Goal: Task Accomplishment & Management: Complete application form

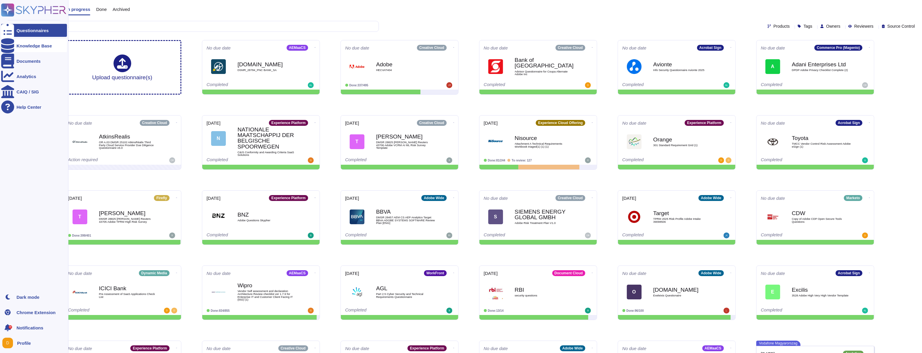
click at [6, 46] on icon at bounding box center [7, 45] width 13 height 15
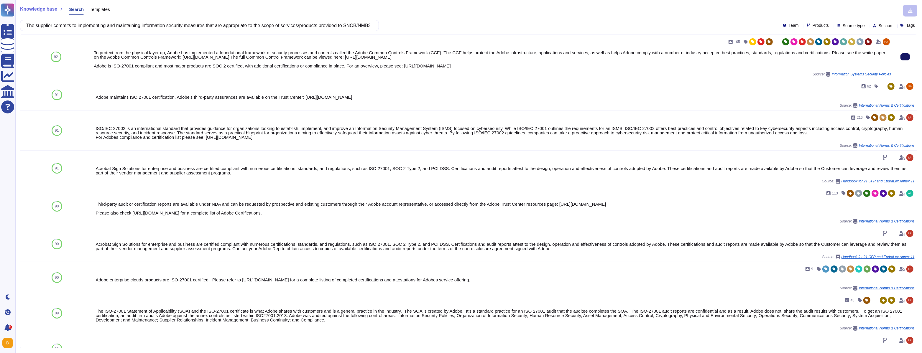
click at [901, 54] on button at bounding box center [904, 56] width 9 height 7
click at [286, 27] on input "The supplier commits to implementing and maintaining information security measu…" at bounding box center [197, 25] width 349 height 10
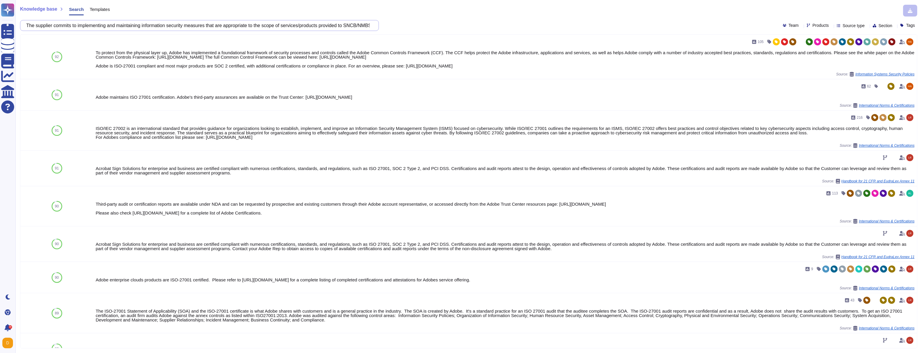
paste input "agrees to maintain an incident handling plan and commits to notifying SNCB/NMBS…"
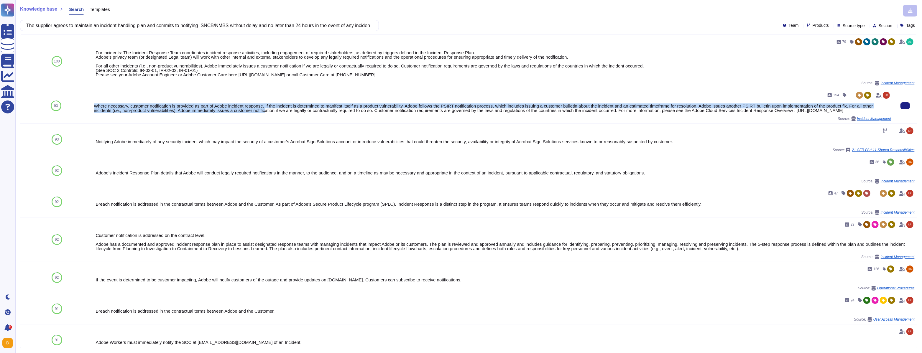
drag, startPoint x: 95, startPoint y: 104, endPoint x: 284, endPoint y: 111, distance: 189.1
click at [284, 111] on div "Where necessary, customer notification is provided as part of Adobe incident re…" at bounding box center [492, 108] width 797 height 9
click at [904, 109] on button at bounding box center [904, 105] width 9 height 7
click at [192, 23] on input "The supplier agrees to maintain an incident handling plan and commits to notify…" at bounding box center [197, 25] width 349 height 10
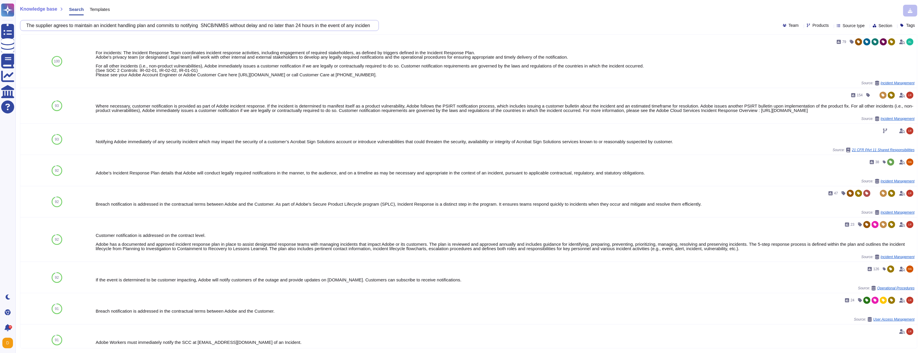
click at [192, 23] on input "The supplier agrees to maintain an incident handling plan and commits to notify…" at bounding box center [197, 25] width 349 height 10
paste input "designate a Single Point of Contact (SPOC) who will handle all communication re…"
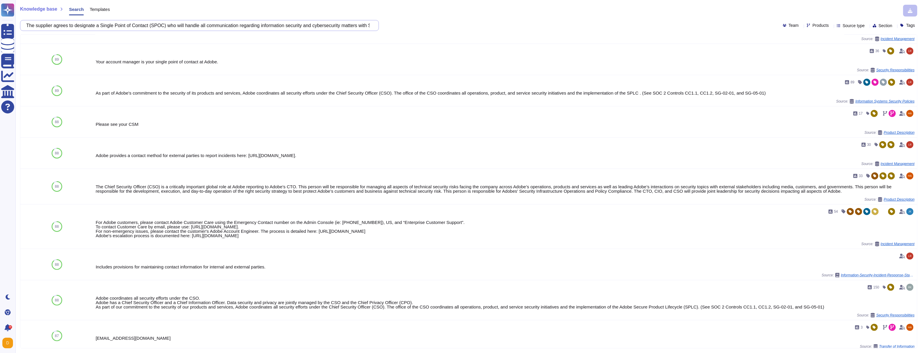
click at [169, 29] on input "The supplier agrees to designate a Single Point of Contact (SPOC) who will hand…" at bounding box center [197, 25] width 349 height 10
paste input "enforce SNCB security measures throughout its supply chain and to assess and ma…"
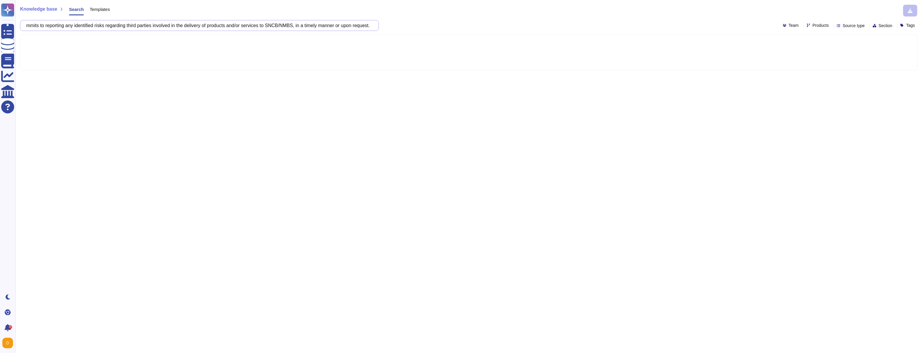
drag, startPoint x: 289, startPoint y: 26, endPoint x: 262, endPoint y: 26, distance: 27.1
click at [262, 26] on input "The supplier agrees to enforce SNCB security measures throughout its supply cha…" at bounding box center [197, 25] width 349 height 10
type input "The supplier agrees to enforce SNCB security measures throughout its supply cha…"
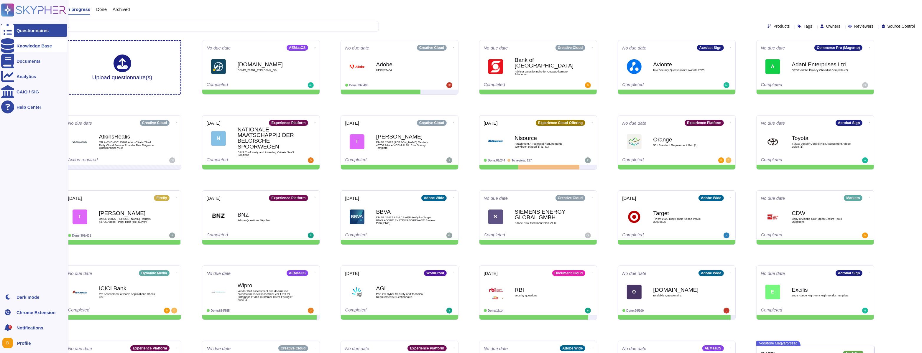
click at [25, 47] on div "Knowledge Base" at bounding box center [34, 46] width 35 height 4
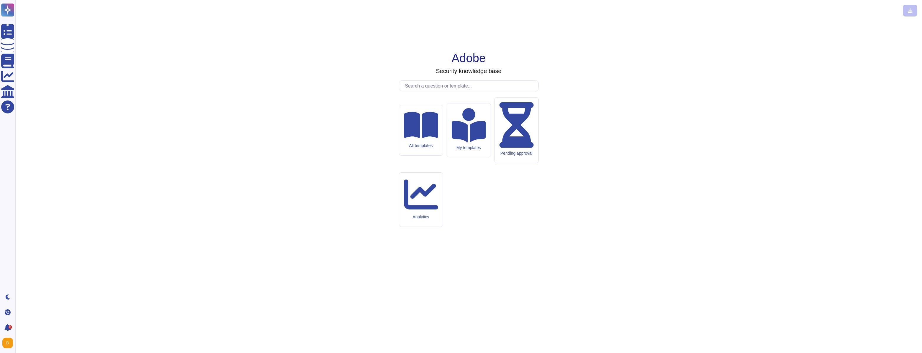
click at [414, 91] on input "text" at bounding box center [470, 86] width 136 height 10
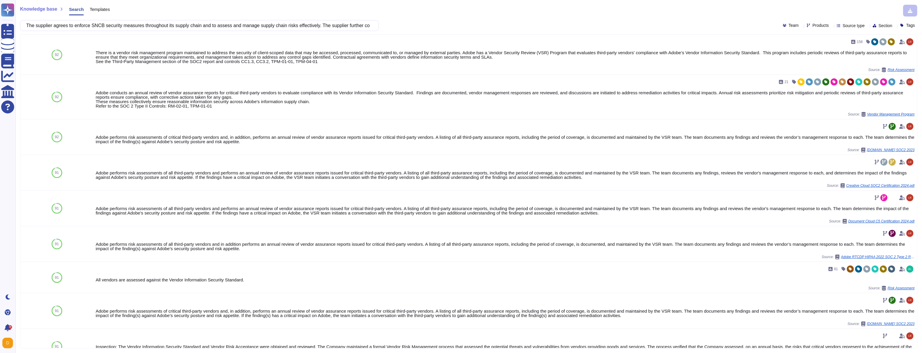
drag, startPoint x: 111, startPoint y: 27, endPoint x: 98, endPoint y: 27, distance: 12.1
click at [98, 27] on input "The supplier agrees to enforce SNCB security measures throughout its supply cha…" at bounding box center [197, 25] width 349 height 10
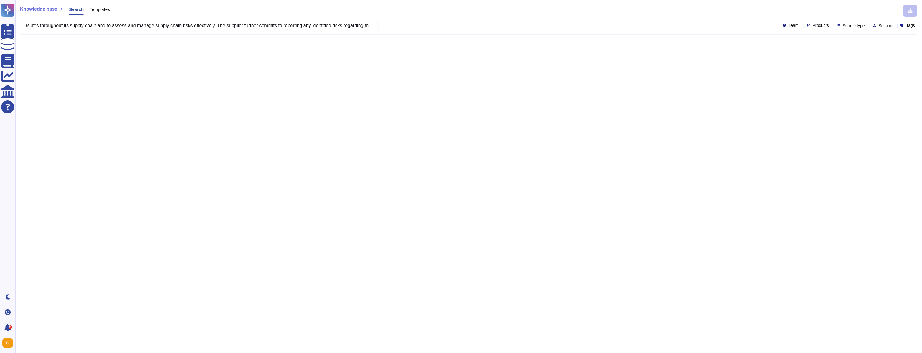
scroll to position [0, 373]
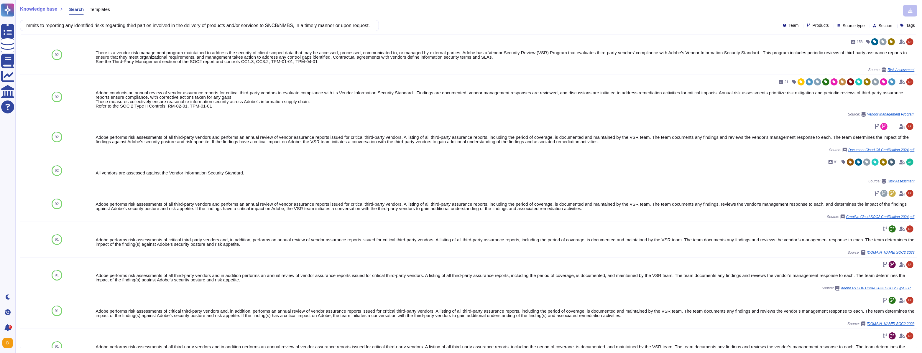
drag, startPoint x: 289, startPoint y: 26, endPoint x: 263, endPoint y: 26, distance: 26.5
click at [263, 26] on input "The supplier agrees to enforce customer security measures throughout its supply…" at bounding box center [197, 25] width 349 height 10
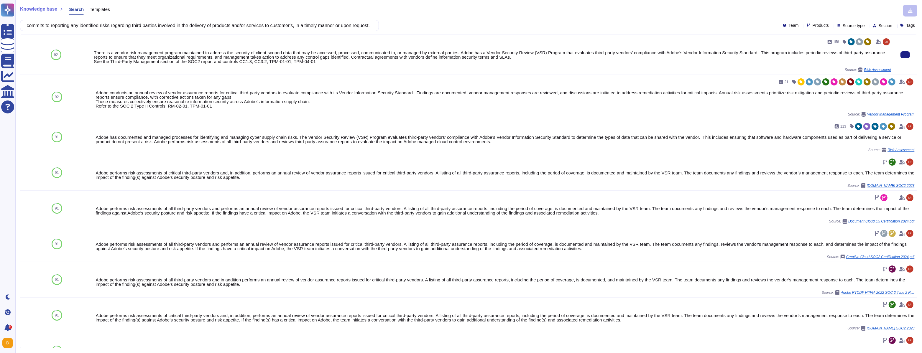
scroll to position [0, 0]
click at [142, 58] on div "There is a vendor risk management program maintained to address the security of…" at bounding box center [492, 56] width 797 height 13
click at [909, 58] on button at bounding box center [904, 54] width 9 height 7
click at [233, 27] on input "The supplier agrees to enforce customer security measures throughout its supply…" at bounding box center [197, 25] width 349 height 10
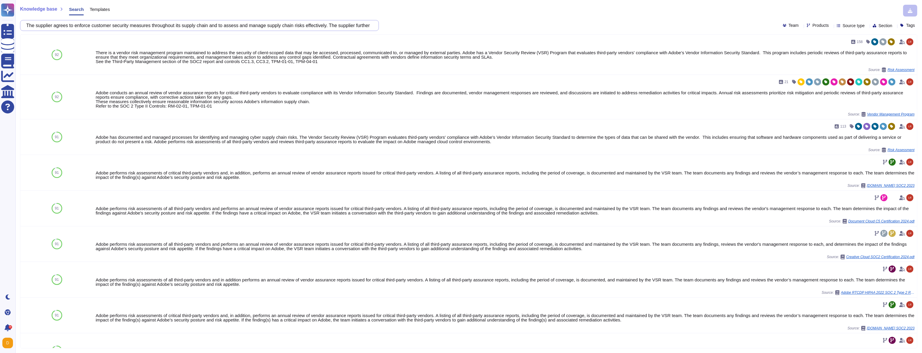
click at [233, 27] on input "The supplier agrees to enforce customer security measures throughout its supply…" at bounding box center [197, 25] width 349 height 10
paste input "he supplier shall, upon reasonable notice, work with SNCB/NMBS or its designate…"
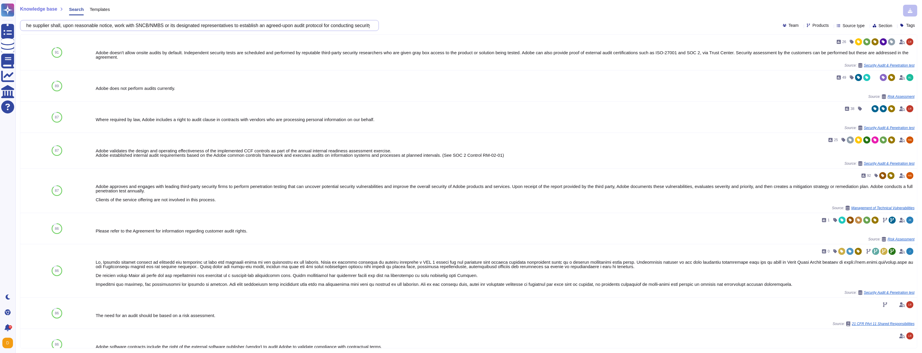
click at [369, 27] on input "he supplier shall, upon reasonable notice, work with SNCB/NMBS or its designate…" at bounding box center [197, 25] width 349 height 10
paste input "systems that handle or support SNCB/NMBS data, as deemed necessary by SNCB/NMBS."
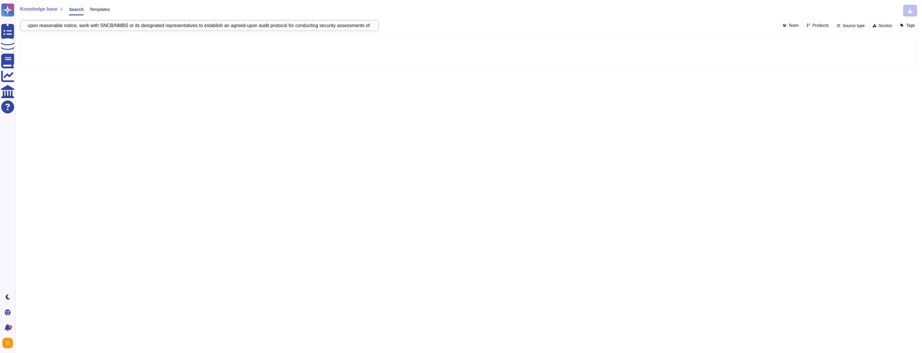
scroll to position [0, 243]
drag, startPoint x: 272, startPoint y: 26, endPoint x: 245, endPoint y: 26, distance: 26.5
click at [245, 26] on input "he supplier shall, upon reasonable notice, work with SNCB/NMBS or its designate…" at bounding box center [197, 25] width 349 height 10
drag, startPoint x: 340, startPoint y: 25, endPoint x: 365, endPoint y: 26, distance: 25.7
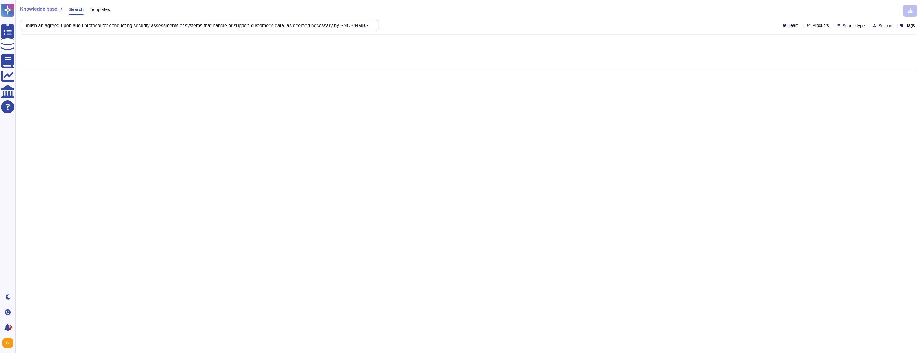
click at [365, 26] on input "he supplier shall, upon reasonable notice, work with SNCB/NMBS or its designate…" at bounding box center [197, 25] width 349 height 10
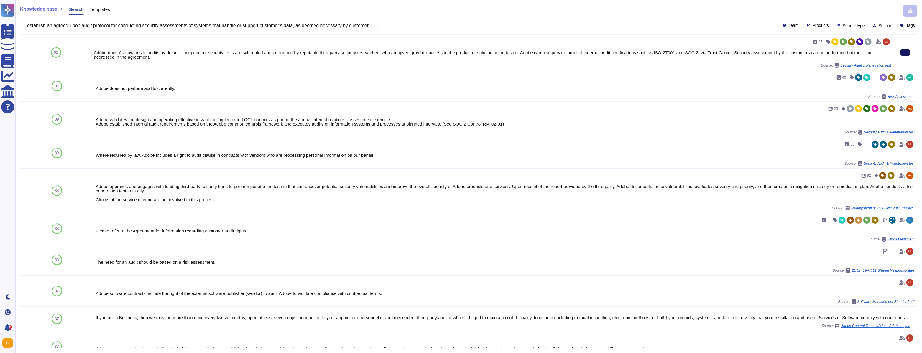
type input "he supplier shall, upon reasonable notice, work with SNCB/NMBS or its designate…"
click at [900, 52] on button at bounding box center [904, 52] width 9 height 7
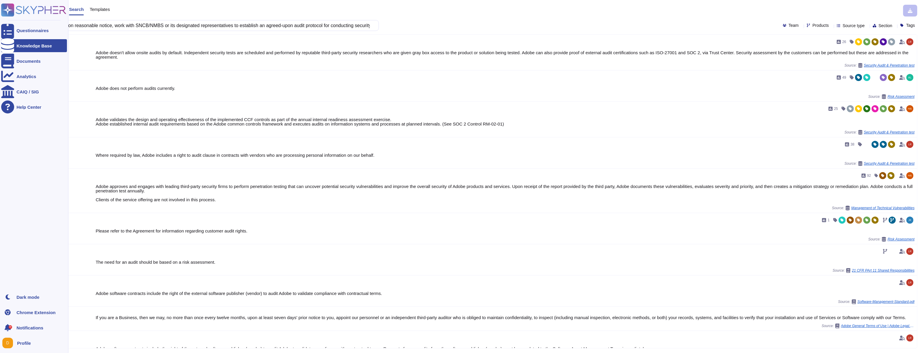
click at [2, 10] on rect at bounding box center [7, 10] width 13 height 13
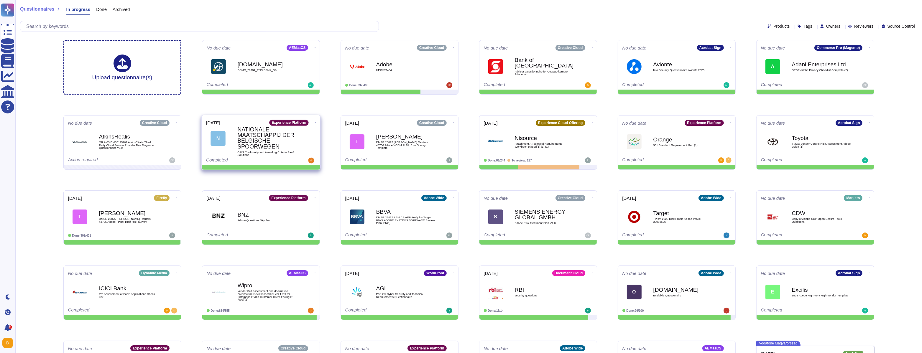
click at [281, 145] on b "NATIONALE MAATSCHAPPIJ DER BELGISCHE SPOORWEGEN" at bounding box center [267, 137] width 60 height 23
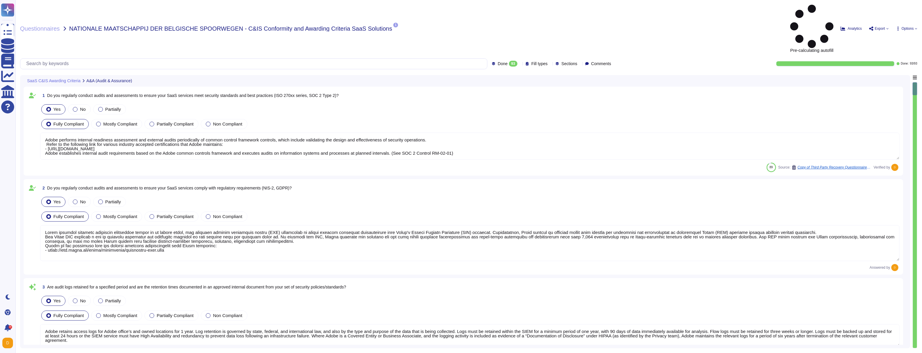
type textarea "Adobe performs internal readiness assessment and external audits periodically o…"
type textarea "Adobe performs internal readiness assessment audits on an annual basis, and int…"
type textarea "Adobe retains access logs for Adobe office’s and owned locations for 1 year. Lo…"
type textarea "Adobe performs internal readiness assessment and external audits periodically o…"
type textarea "Lorem'i Dolors Ametcon Adipiscin (ELIT) sed doeiusmo temp inc utlabo et dol mag…"
